Goal: Browse casually

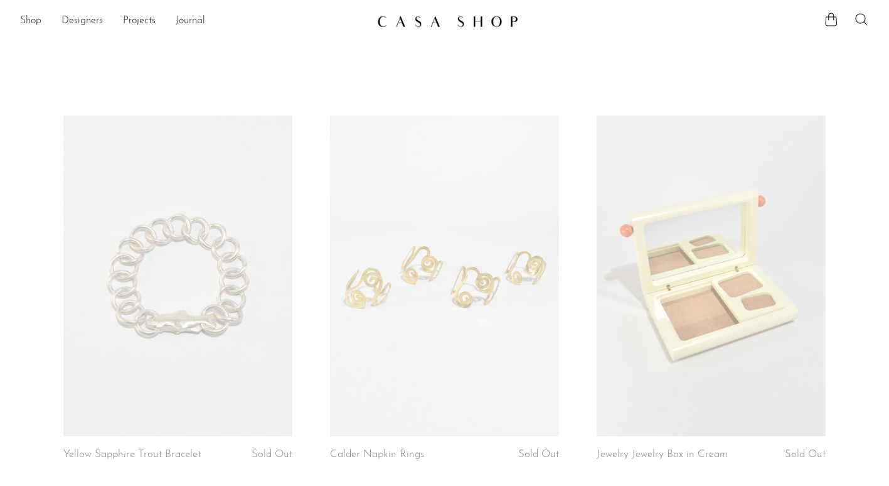
click at [29, 19] on link "Shop" at bounding box center [30, 21] width 21 height 16
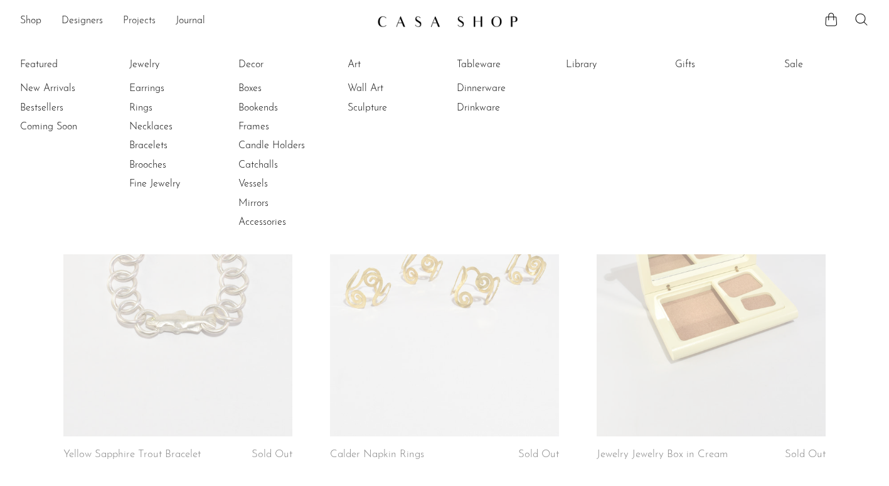
click at [132, 21] on link "Projects" at bounding box center [139, 21] width 33 height 16
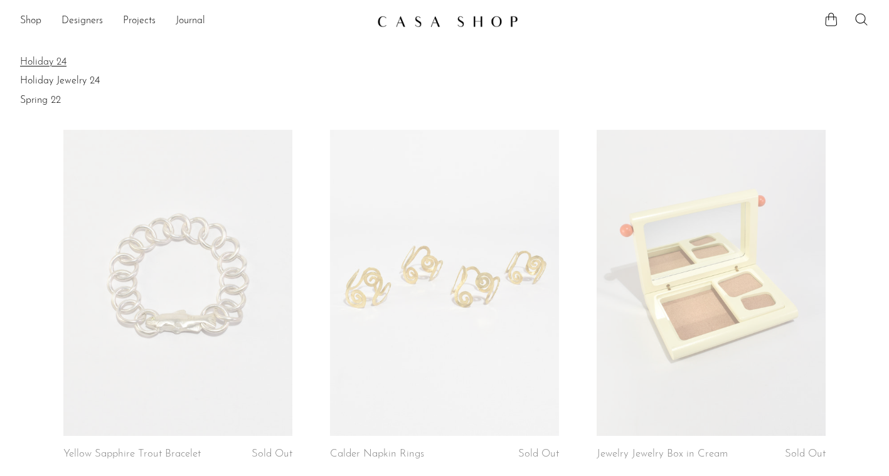
click at [43, 56] on link "Holiday 24" at bounding box center [444, 62] width 849 height 14
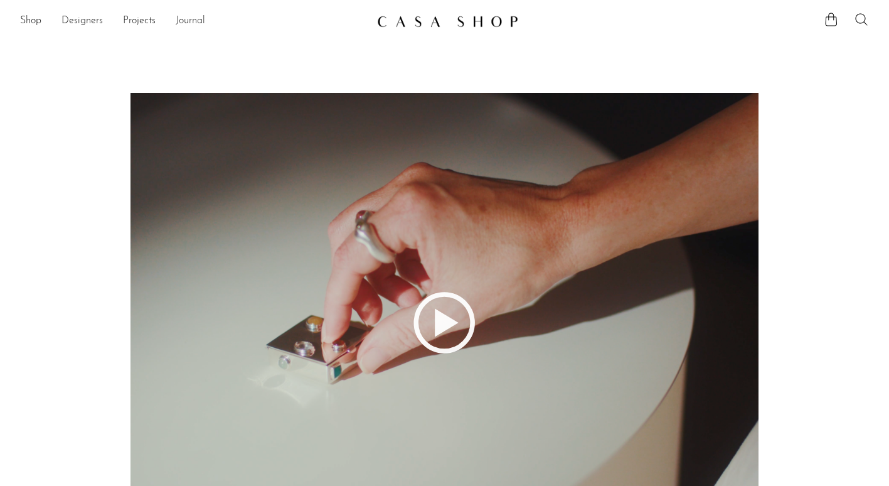
click at [190, 20] on link "Journal" at bounding box center [190, 21] width 29 height 16
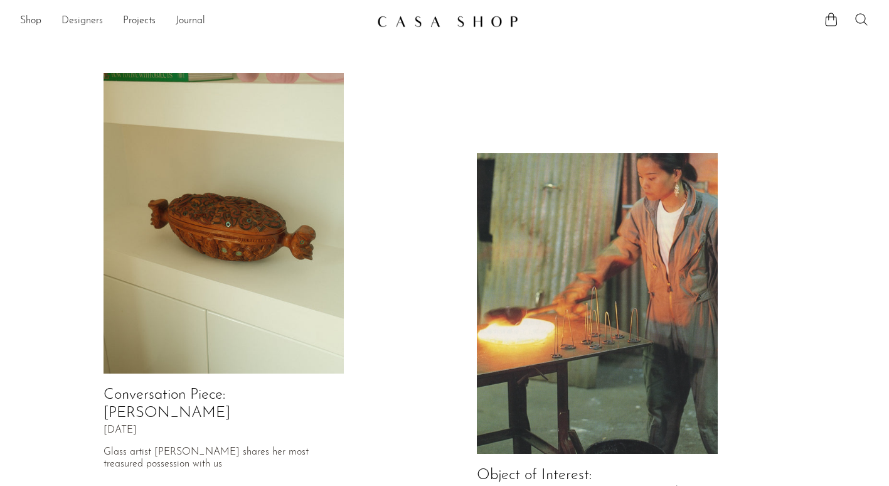
click at [83, 20] on link "Designers" at bounding box center [81, 21] width 41 height 16
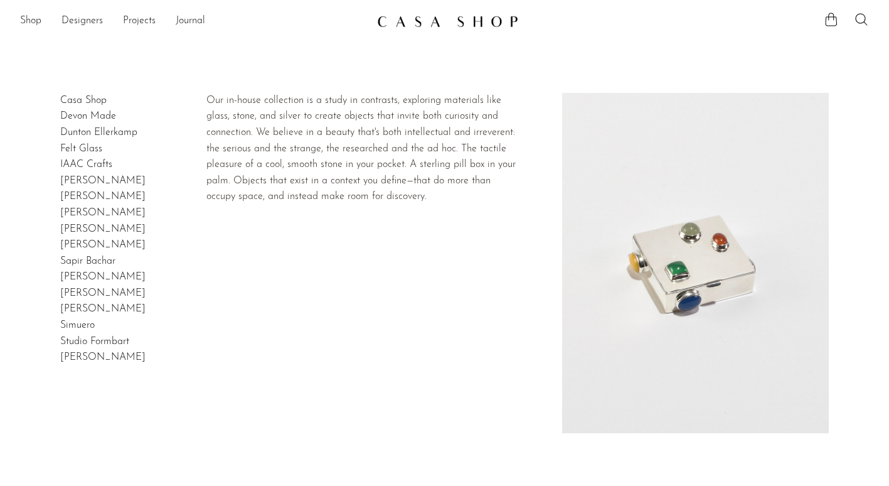
click at [90, 100] on link "Casa Shop" at bounding box center [83, 100] width 46 height 10
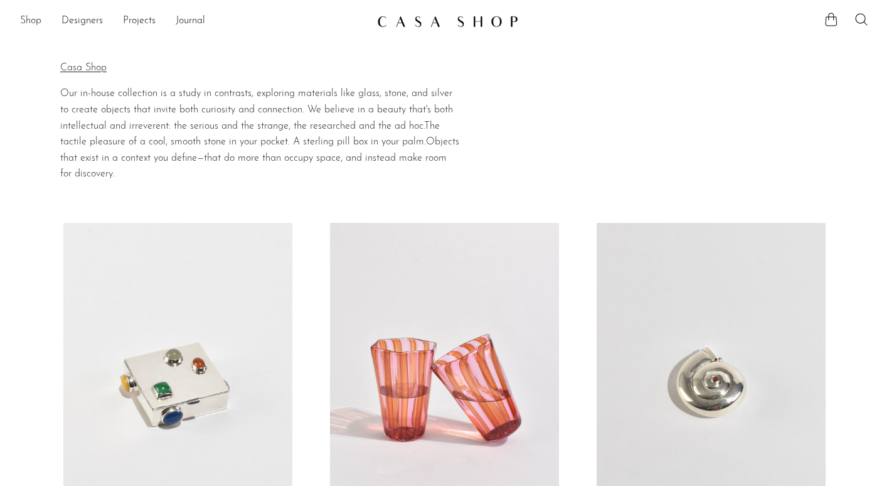
click at [31, 19] on link "Shop" at bounding box center [30, 21] width 21 height 16
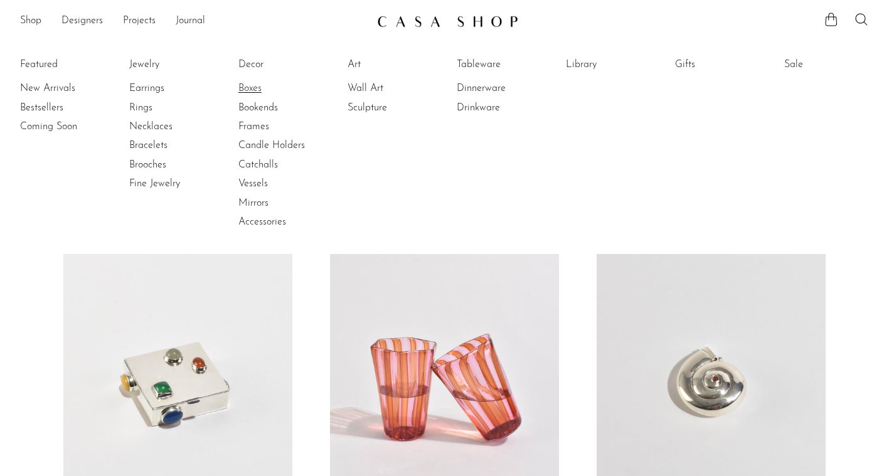
click at [255, 88] on link "Boxes" at bounding box center [285, 89] width 94 height 14
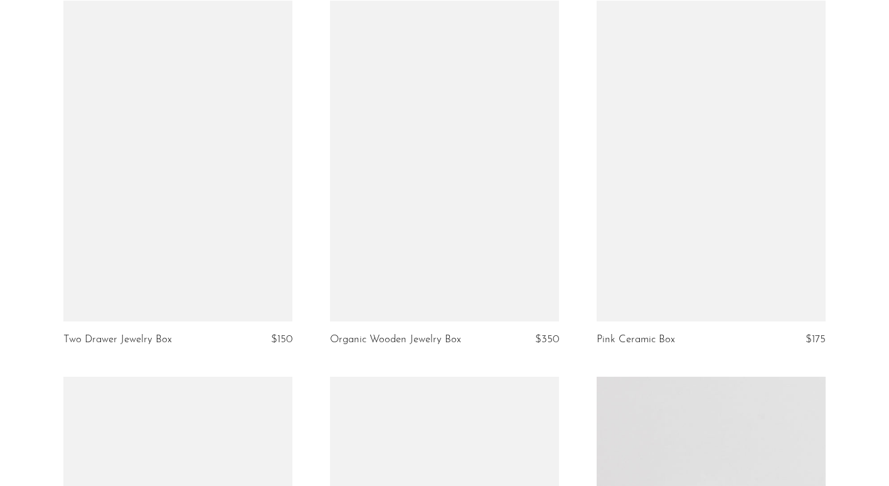
scroll to position [2370, 0]
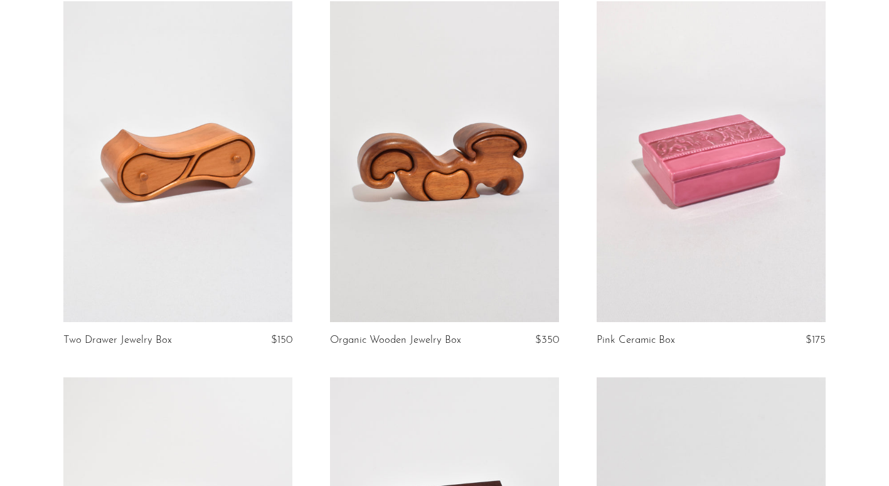
click at [691, 161] on link at bounding box center [711, 161] width 229 height 321
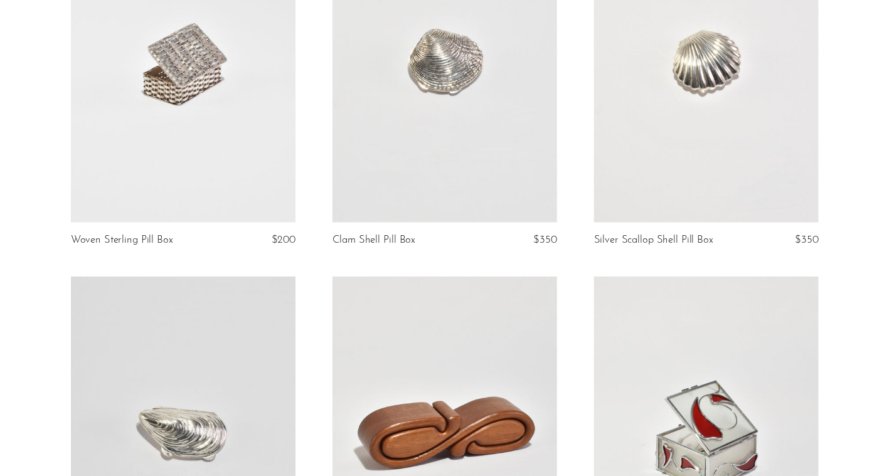
scroll to position [0, 0]
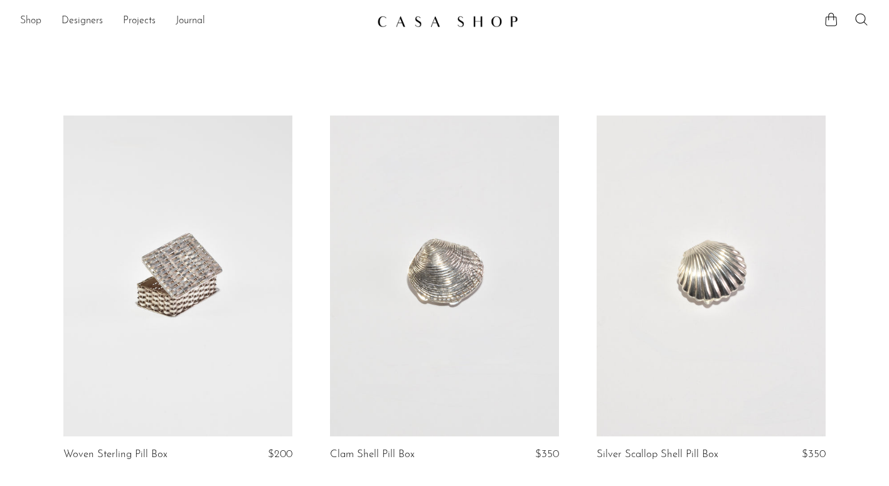
click at [27, 20] on link "Shop" at bounding box center [30, 21] width 21 height 16
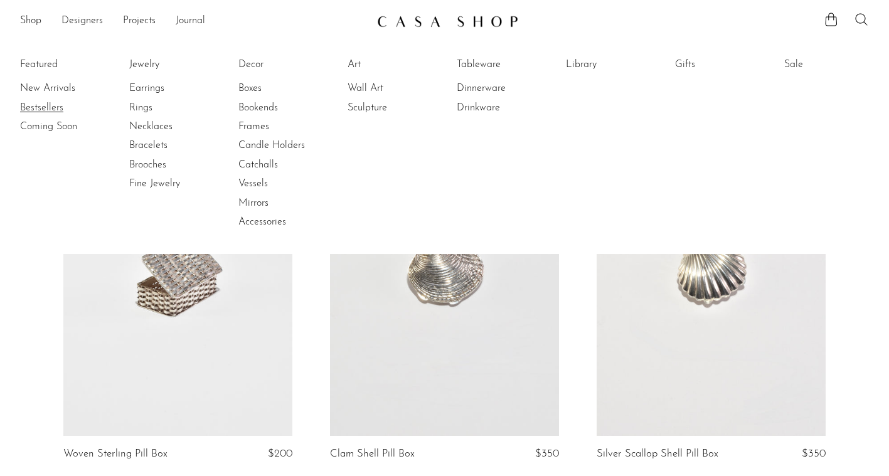
click at [45, 109] on link "Bestsellers" at bounding box center [67, 108] width 94 height 14
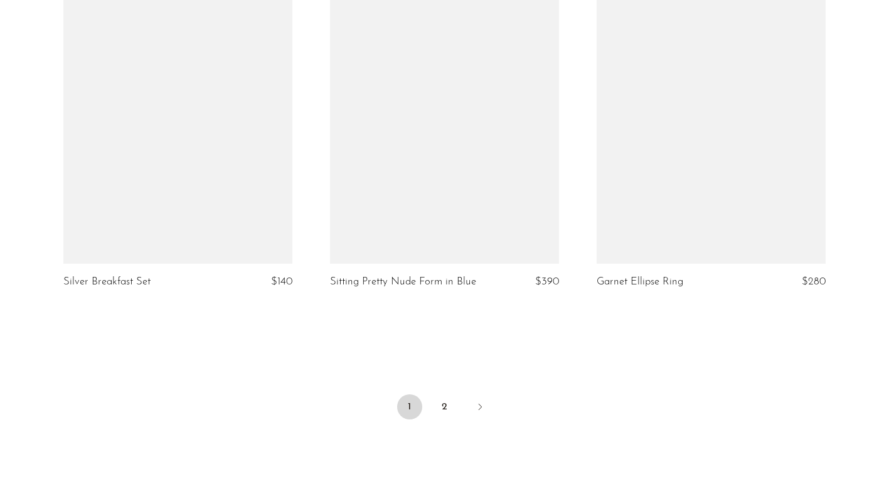
scroll to position [4435, 0]
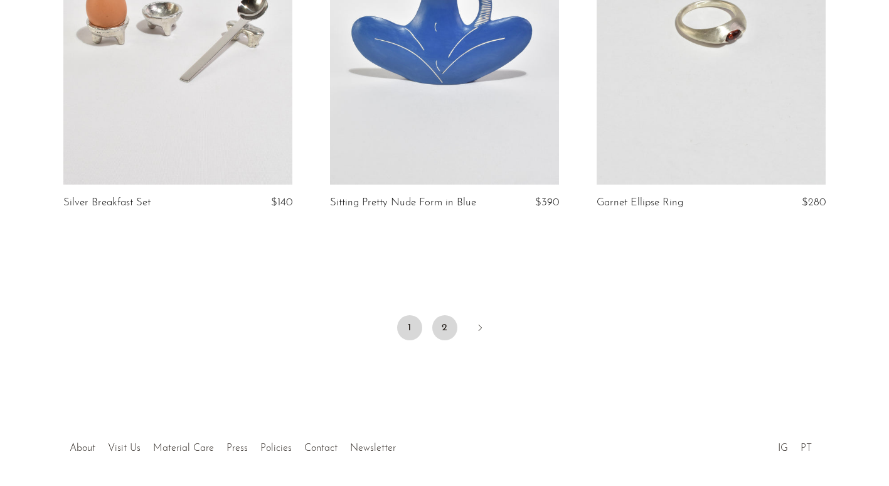
click at [442, 315] on link "2" at bounding box center [444, 327] width 25 height 25
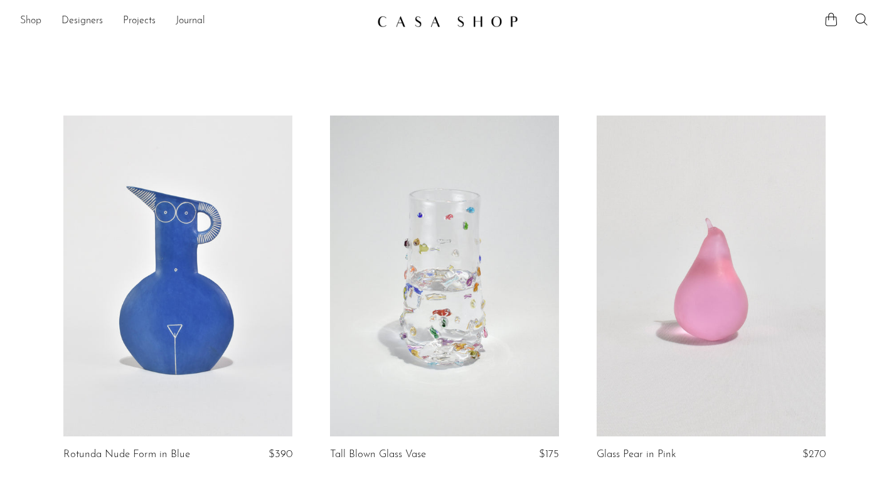
click at [33, 19] on link "Shop" at bounding box center [30, 21] width 21 height 16
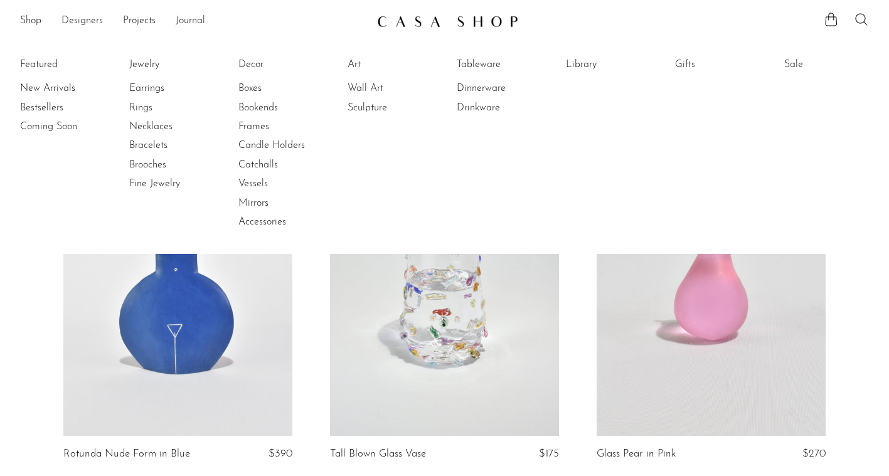
click at [48, 66] on li "Featured New Arrivals Bestsellers Coming Soon" at bounding box center [62, 144] width 85 height 182
